Goal: Task Accomplishment & Management: Use online tool/utility

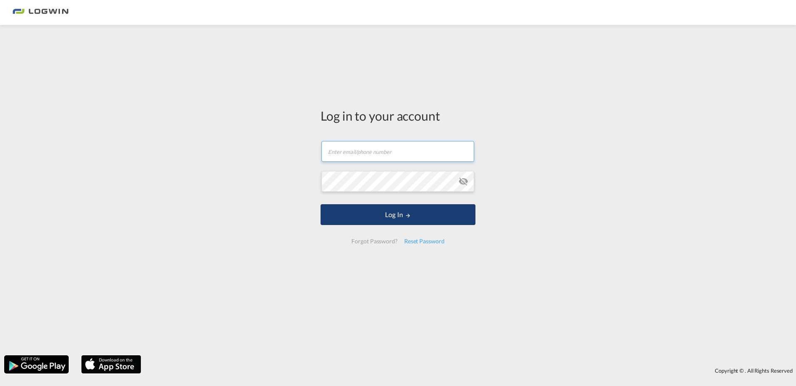
type input "[EMAIL_ADDRESS][PERSON_NAME][DOMAIN_NAME]"
click at [396, 219] on button "Log In" at bounding box center [398, 214] width 155 height 21
